Goal: Task Accomplishment & Management: Complete application form

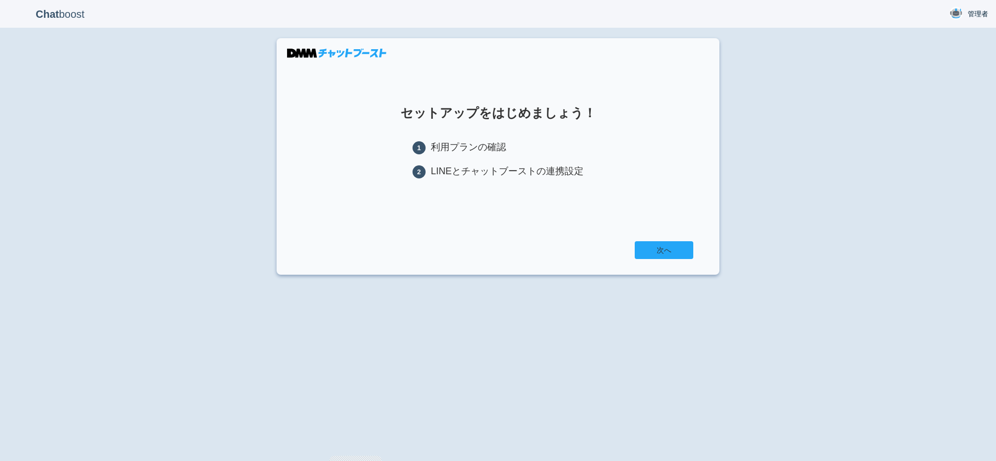
click at [661, 246] on link "次へ" at bounding box center [664, 250] width 59 height 18
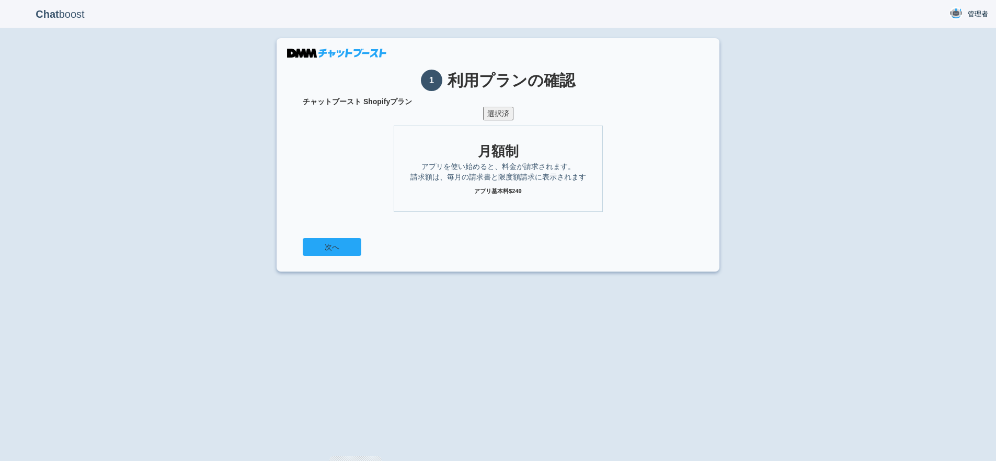
click at [312, 249] on button "次へ" at bounding box center [332, 247] width 59 height 18
click at [960, 15] on img at bounding box center [955, 13] width 13 height 13
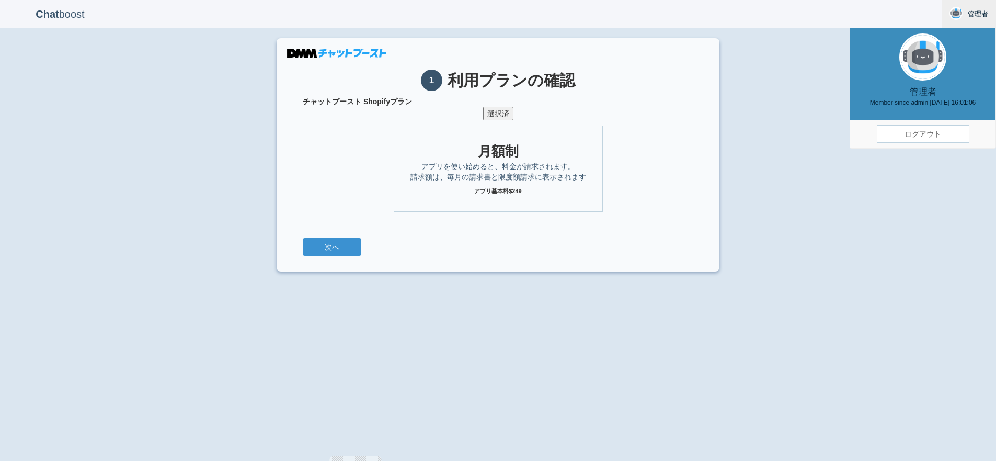
click at [896, 131] on link "ログアウト" at bounding box center [923, 134] width 93 height 18
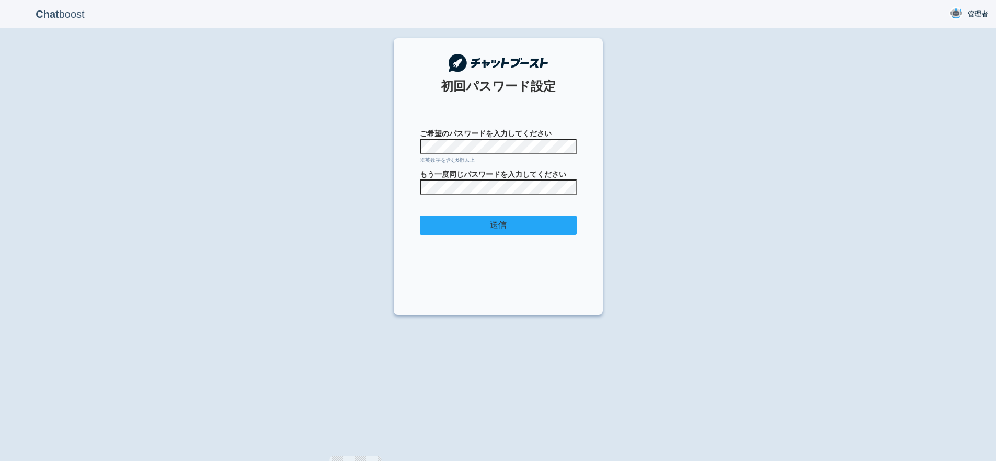
click at [502, 227] on input "送信" at bounding box center [498, 224] width 157 height 19
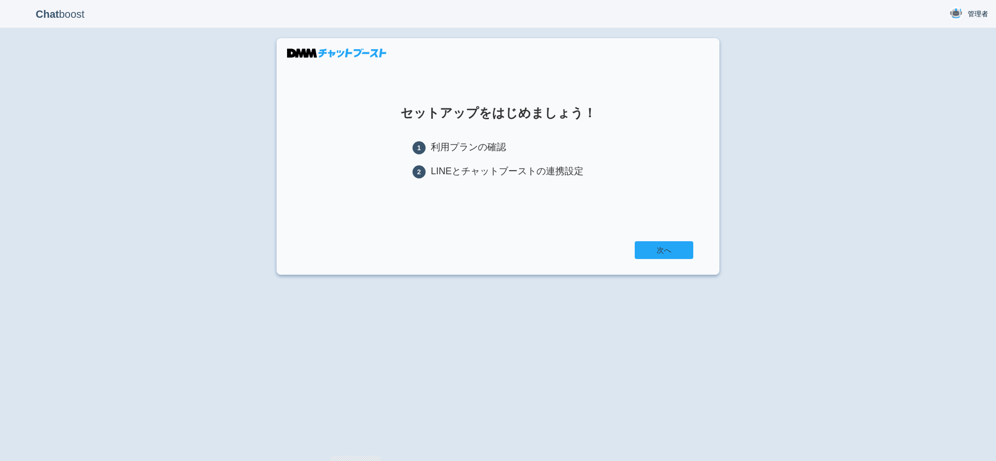
click at [661, 250] on link "次へ" at bounding box center [664, 250] width 59 height 18
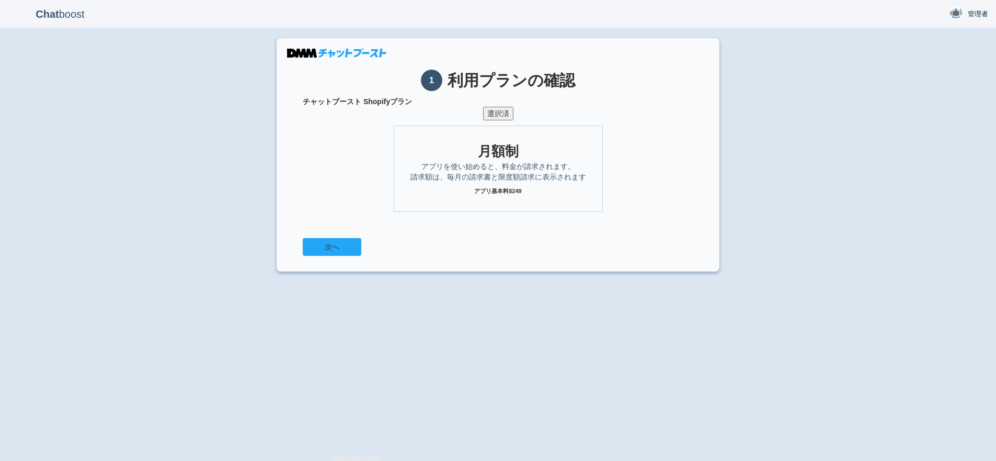
click at [355, 248] on button "次へ" at bounding box center [332, 247] width 59 height 18
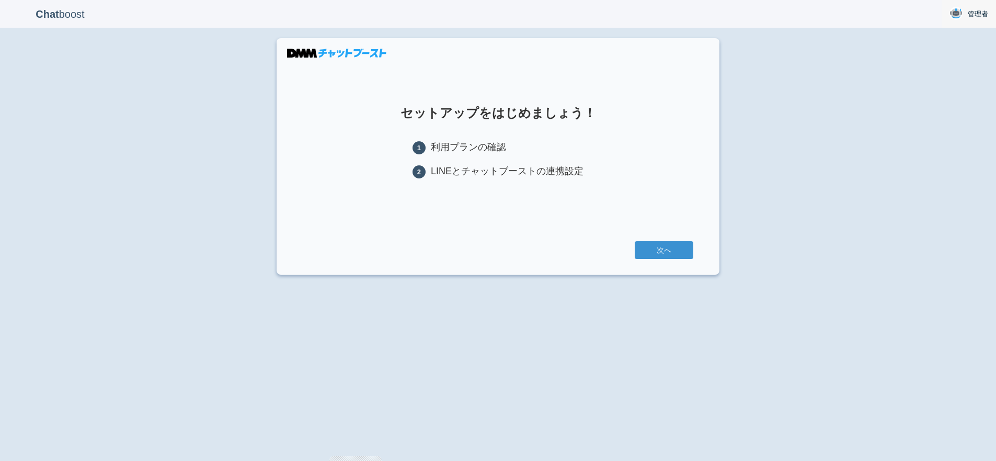
click at [954, 19] on img at bounding box center [955, 13] width 13 height 13
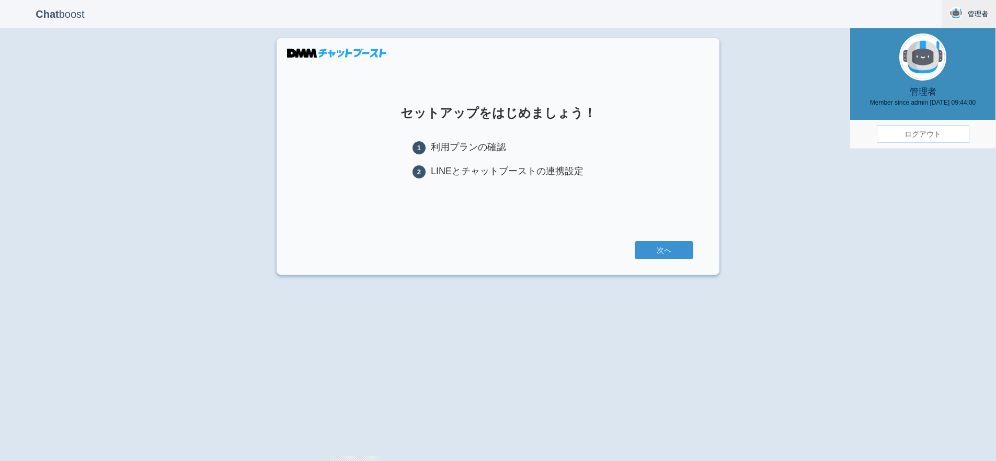
click at [899, 137] on link "ログアウト" at bounding box center [923, 134] width 93 height 18
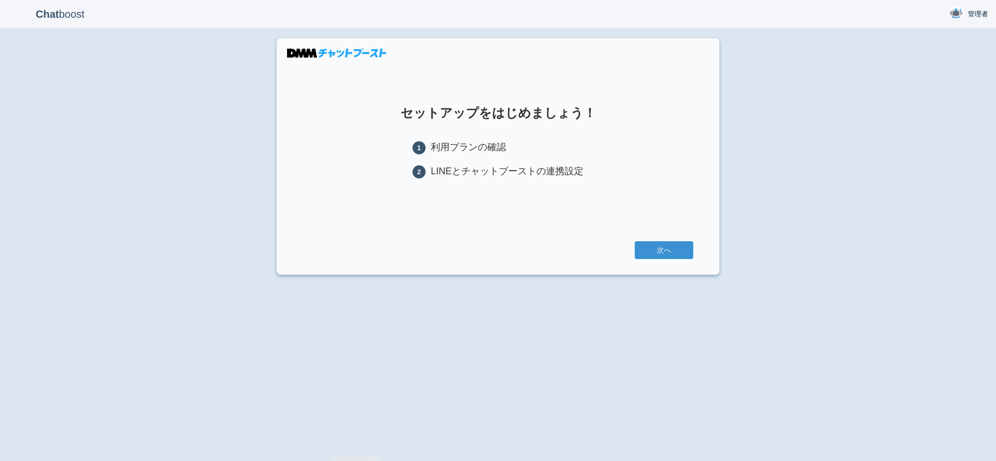
click at [641, 239] on section "セットアップをはじめましょう！ 1 利用プランの確認 2 LINEとチャットブーストの連携設定 次へ" at bounding box center [498, 156] width 443 height 236
click at [644, 244] on link "次へ" at bounding box center [664, 250] width 59 height 18
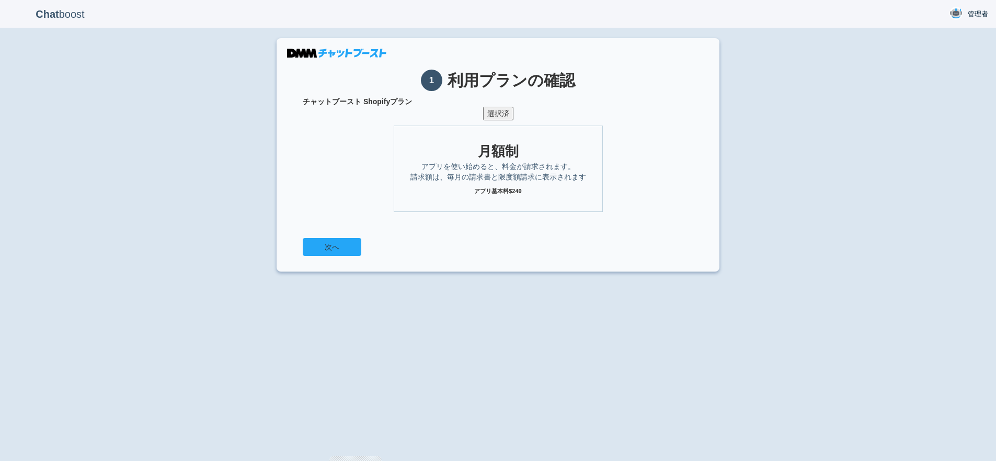
click at [327, 244] on button "次へ" at bounding box center [332, 247] width 59 height 18
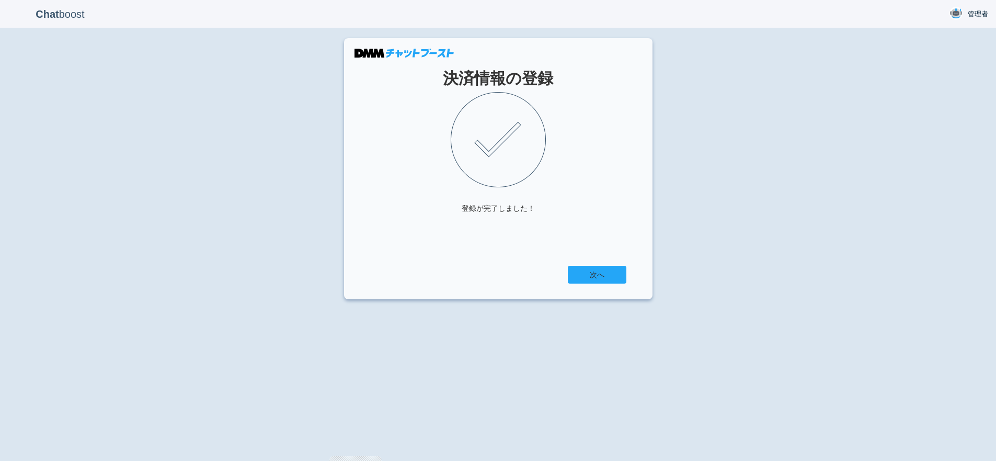
click at [617, 273] on link "次へ" at bounding box center [597, 275] width 59 height 18
